Goal: Transaction & Acquisition: Purchase product/service

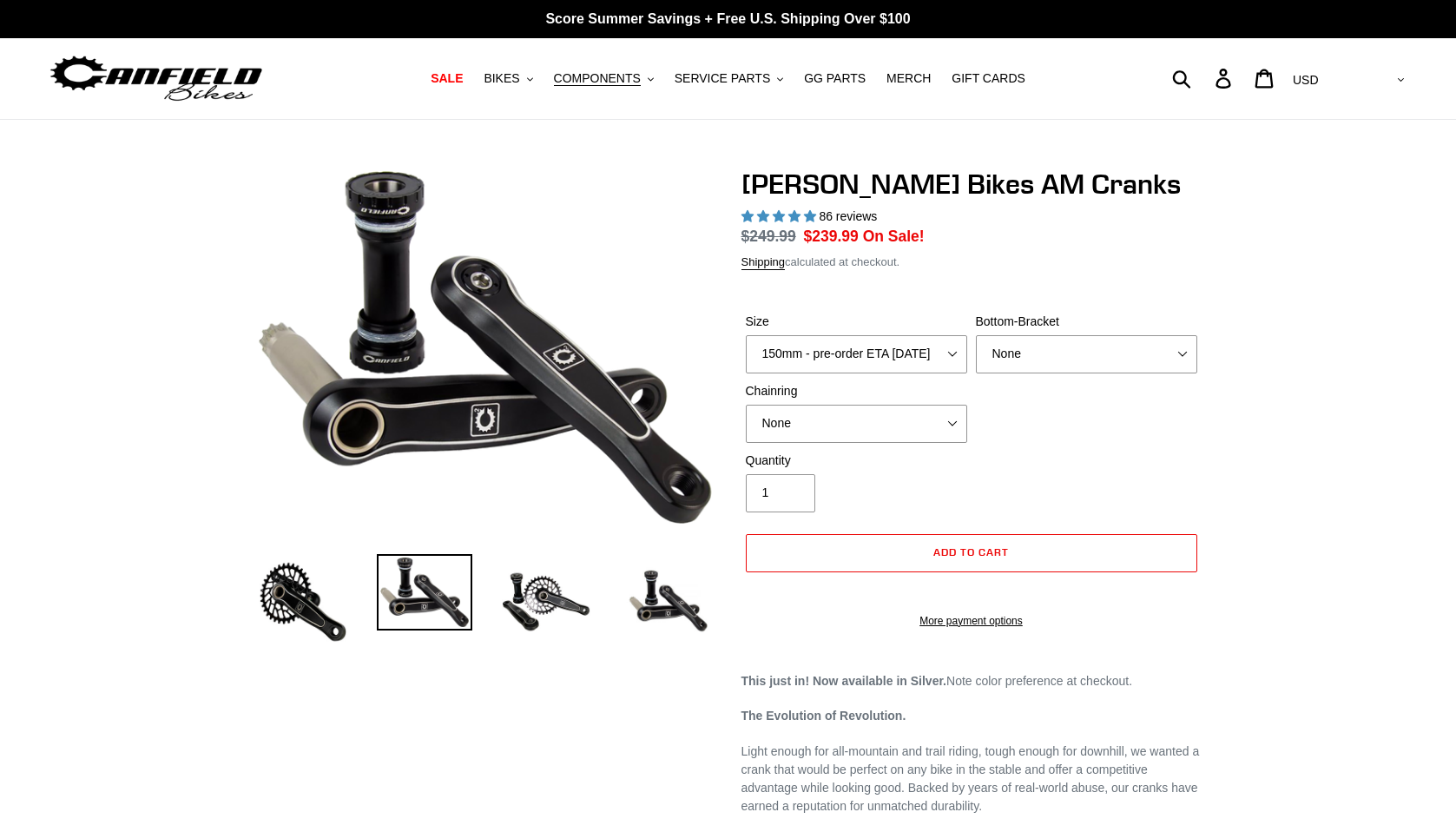
select select "highest-rating"
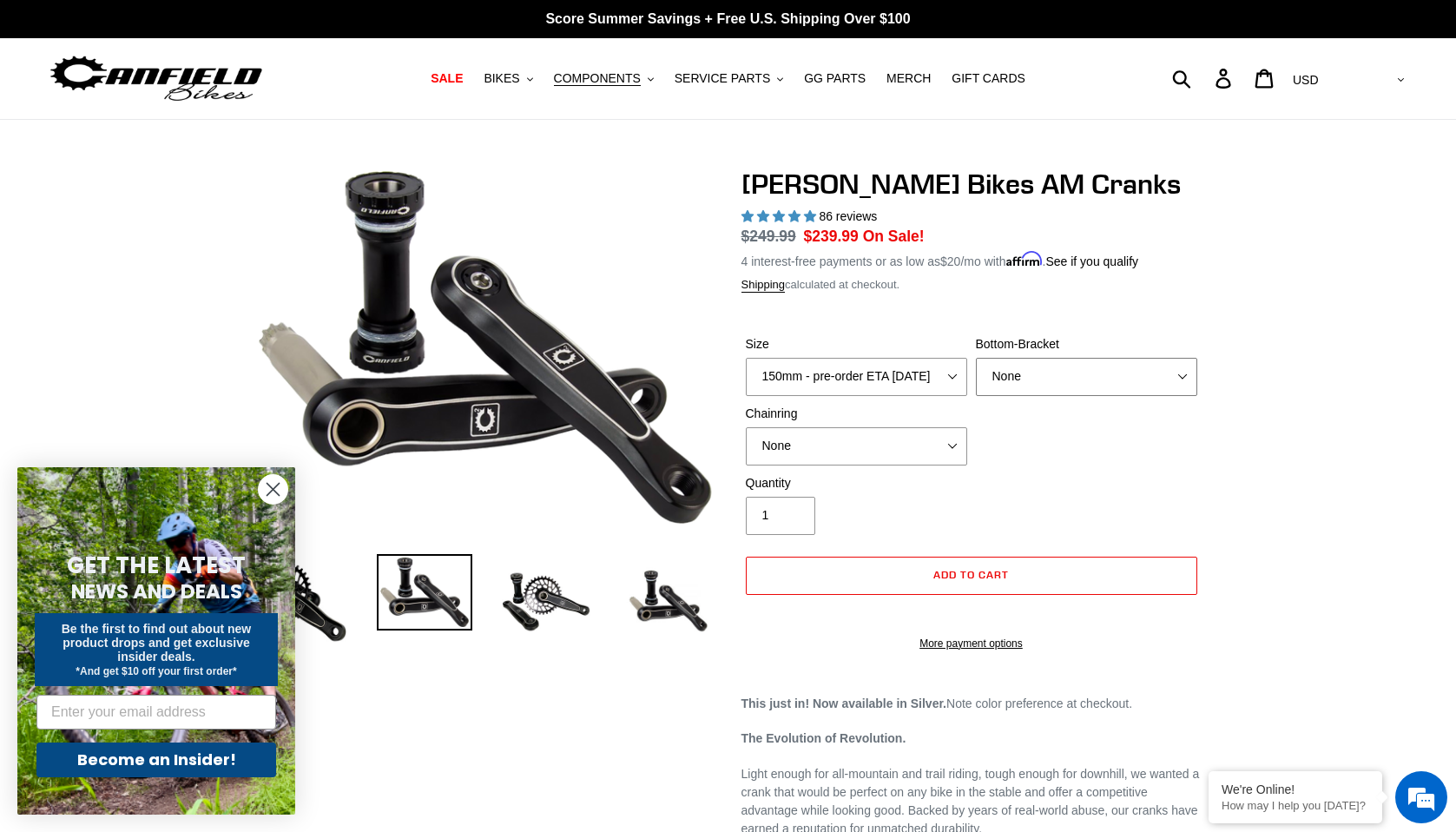
click at [999, 374] on select "None BSA Threaded 68/73mm Press Fit PF92" at bounding box center [1087, 376] width 221 height 38
click at [976, 358] on select "None BSA Threaded 68/73mm Press Fit PF92" at bounding box center [1087, 376] width 221 height 38
click at [1026, 384] on select "None BSA Threaded 68/73mm Press Fit PF92" at bounding box center [1087, 376] width 221 height 38
click at [976, 358] on select "None BSA Threaded 68/73mm Press Fit PF92" at bounding box center [1087, 376] width 221 height 38
click at [1026, 373] on select "None BSA Threaded 68/73mm Press Fit PF92" at bounding box center [1087, 376] width 221 height 38
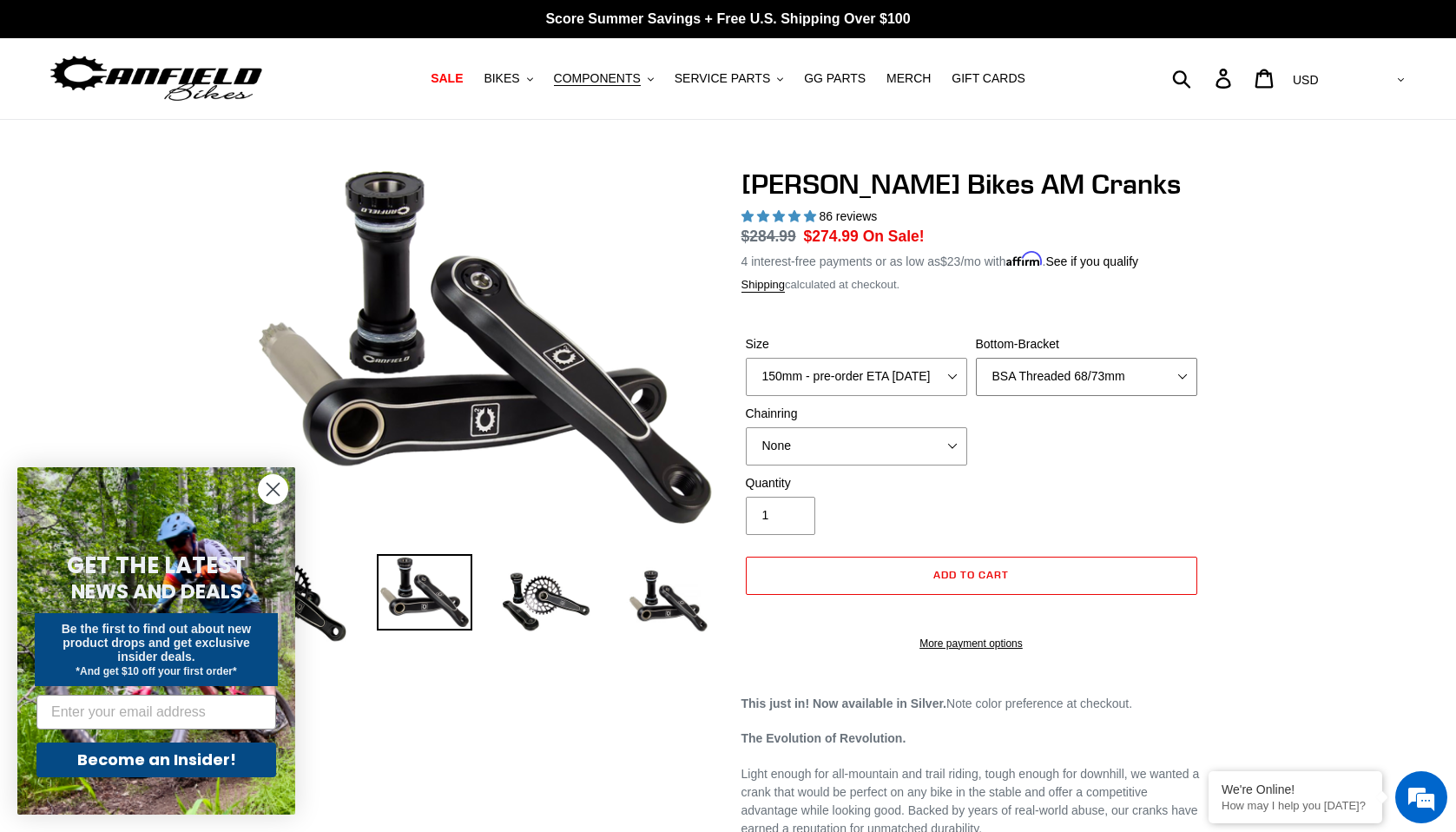
select select "Press Fit PF92"
click at [976, 358] on select "None BSA Threaded 68/73mm Press Fit PF92" at bounding box center [1087, 376] width 221 height 38
click at [951, 375] on select "150mm - pre-order ETA [DATE] 155mm - pre-order ETA [DATE] 160mm - pre-order ETA…" at bounding box center [857, 376] width 221 height 38
select select "155mm - pre-order ETA [DATE]"
click at [746, 358] on select "150mm - pre-order ETA [DATE] 155mm - pre-order ETA [DATE] 160mm - pre-order ETA…" at bounding box center [857, 376] width 221 height 38
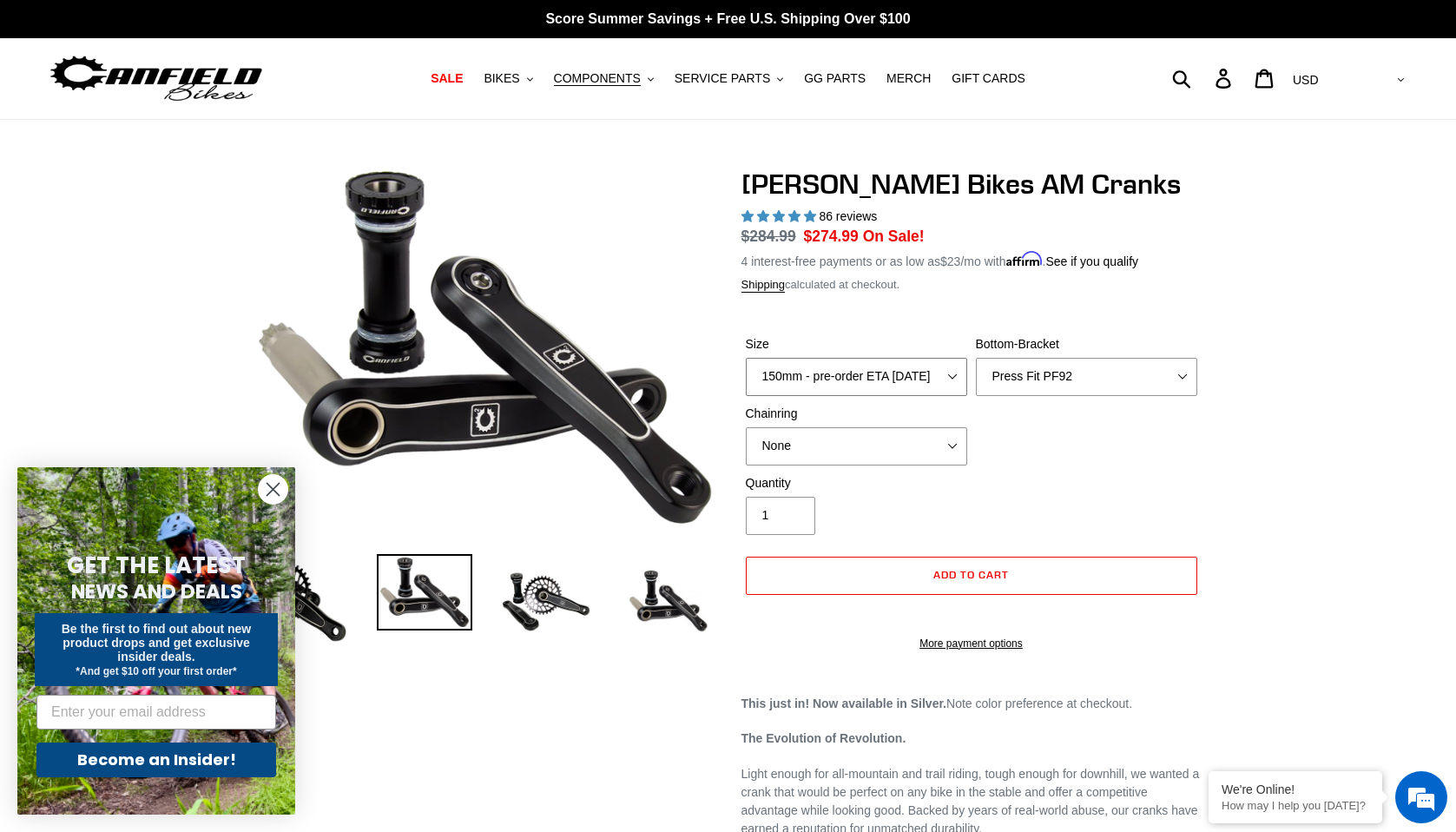
click at [941, 377] on select "150mm - pre-order ETA [DATE] 155mm - pre-order ETA [DATE] 160mm - pre-order ETA…" at bounding box center [857, 376] width 221 height 38
click at [1124, 385] on select "None BSA Threaded 68/73mm Press Fit PF92" at bounding box center [1087, 376] width 221 height 38
select select "None"
click at [976, 358] on select "None BSA Threaded 68/73mm Press Fit PF92" at bounding box center [1087, 376] width 221 height 38
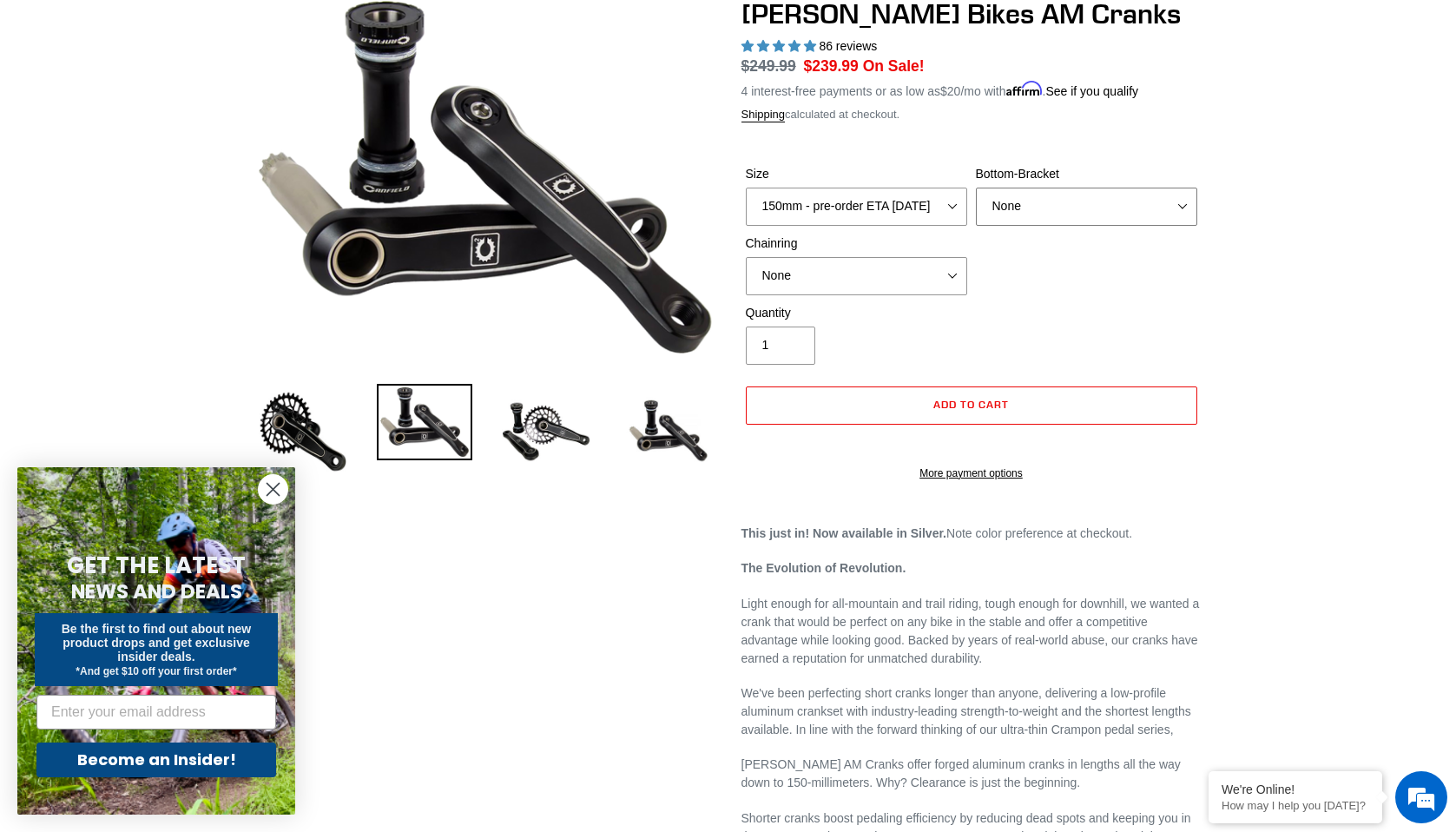
scroll to position [170, 0]
click at [938, 275] on select "None 30t Round (Boost 148) 30t Oval (Boost 148) 32t Round (Boost 148) 32t Oval …" at bounding box center [857, 277] width 221 height 38
click at [549, 427] on img at bounding box center [546, 432] width 96 height 96
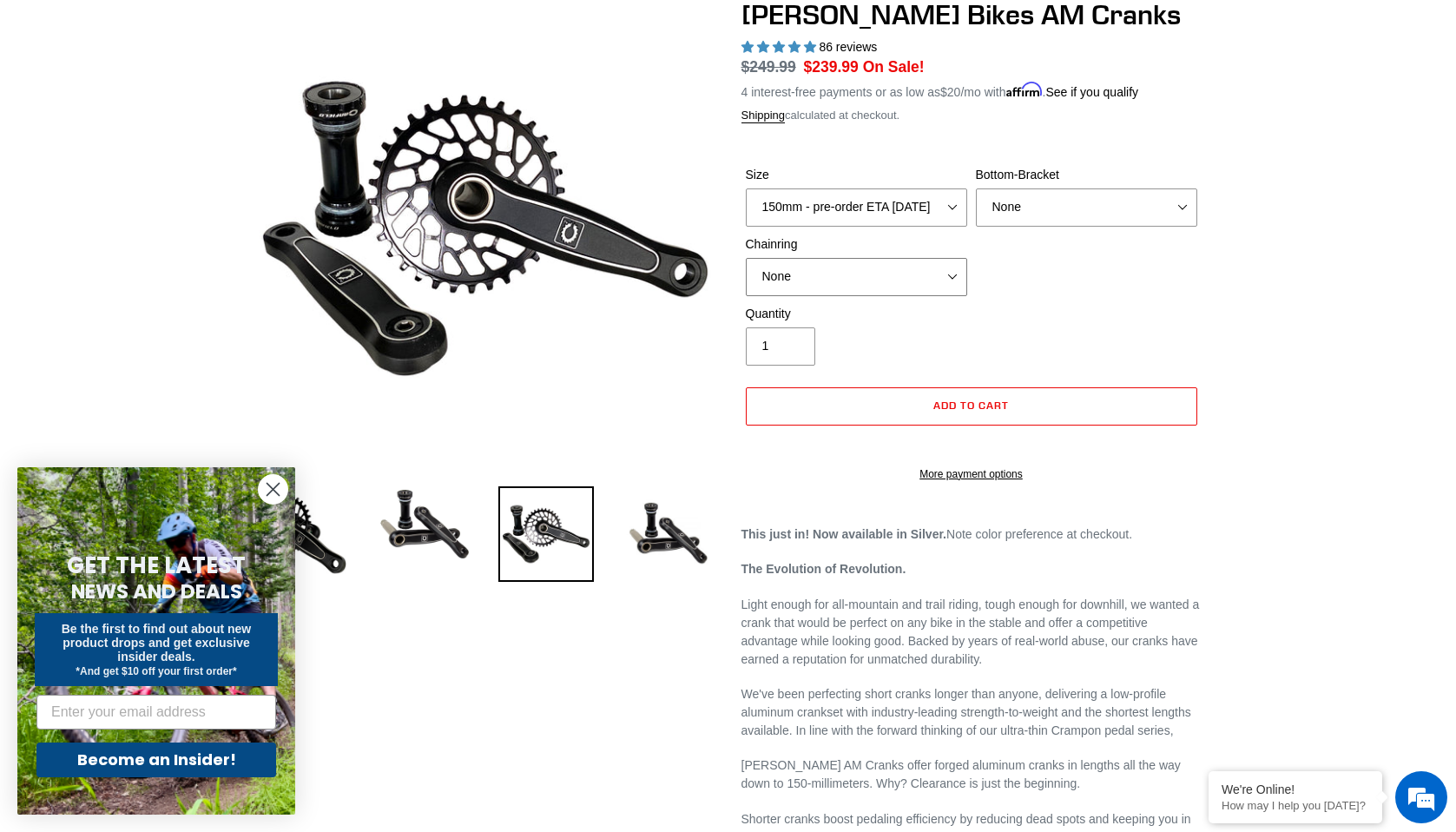
click at [923, 293] on select "None 30t Round (Boost 148) 30t Oval (Boost 148) 32t Round (Boost 148) 32t Oval …" at bounding box center [857, 277] width 221 height 38
select select "32t Round (Boost 148)"
click at [746, 258] on select "None 30t Round (Boost 148) 30t Oval (Boost 148) 32t Round (Boost 148) 32t Oval …" at bounding box center [857, 277] width 221 height 38
click at [1075, 209] on select "None BSA Threaded 68/73mm Press Fit PF92" at bounding box center [1087, 206] width 221 height 38
select select "Press Fit PF92"
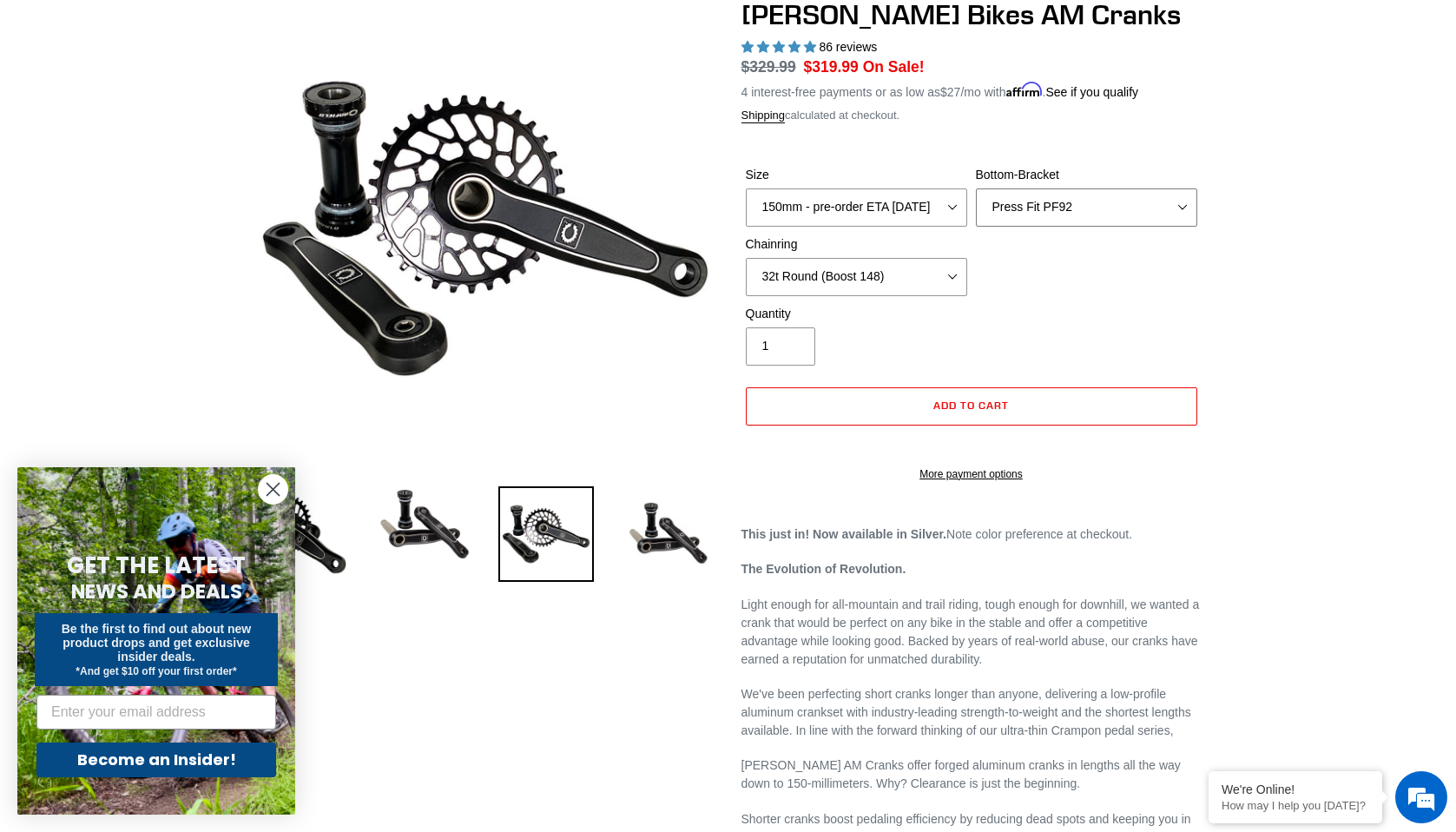
click at [976, 188] on select "None BSA Threaded 68/73mm Press Fit PF92" at bounding box center [1087, 206] width 221 height 38
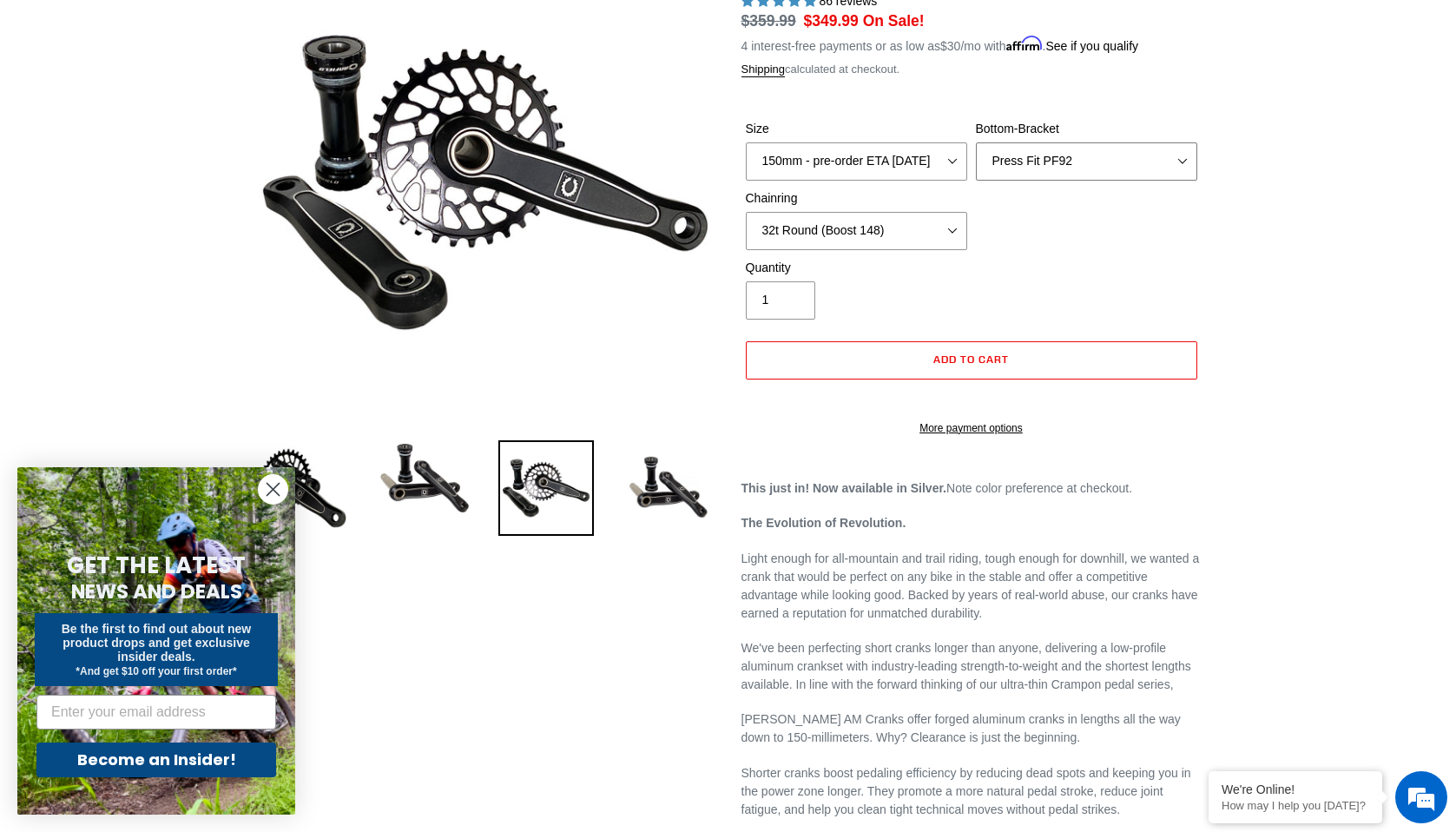
scroll to position [216, 0]
click at [950, 162] on select "150mm - pre-order ETA [DATE] 155mm - pre-order ETA [DATE] 160mm - pre-order ETA…" at bounding box center [857, 160] width 221 height 38
select select "150mm - pre-order ETA [DATE]"
click at [746, 141] on select "150mm - pre-order ETA [DATE] 155mm - pre-order ETA [DATE] 160mm - pre-order ETA…" at bounding box center [857, 160] width 221 height 38
